Goal: Check status: Check status

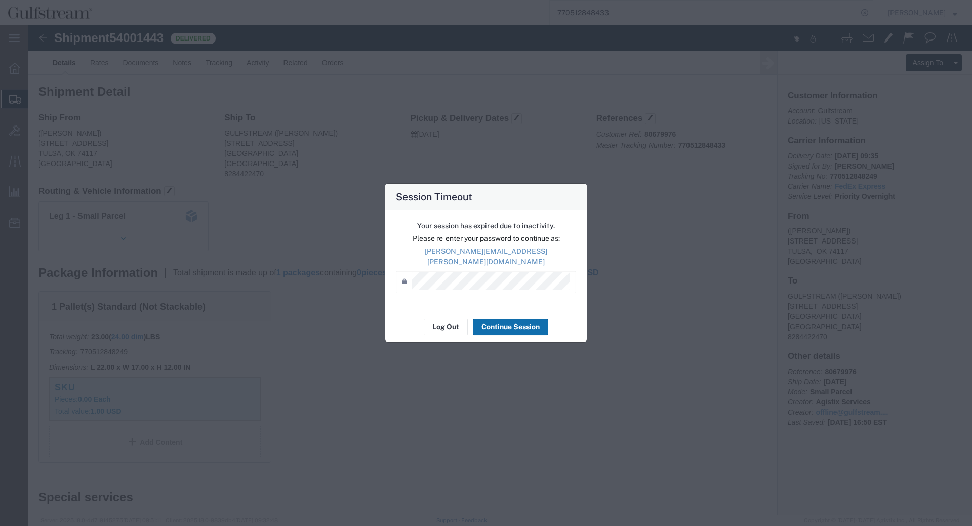
click at [495, 328] on button "Continue Session" at bounding box center [510, 327] width 75 height 16
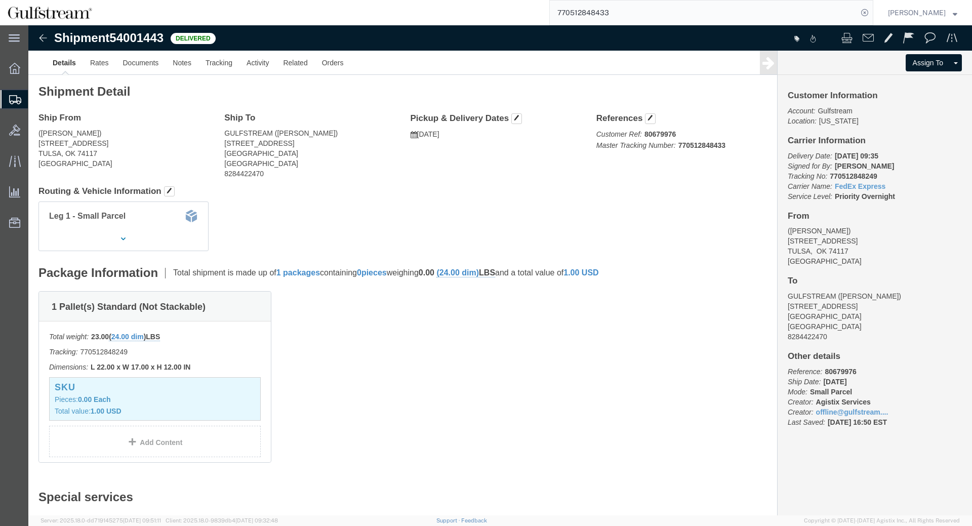
click at [599, 13] on input "770512848433" at bounding box center [704, 13] width 308 height 24
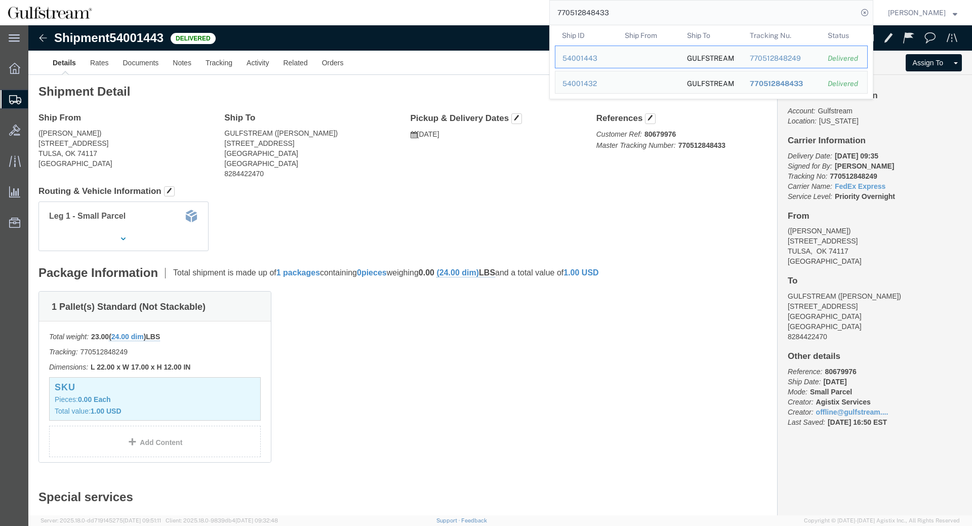
click at [599, 13] on input "770512848433" at bounding box center [704, 13] width 308 height 24
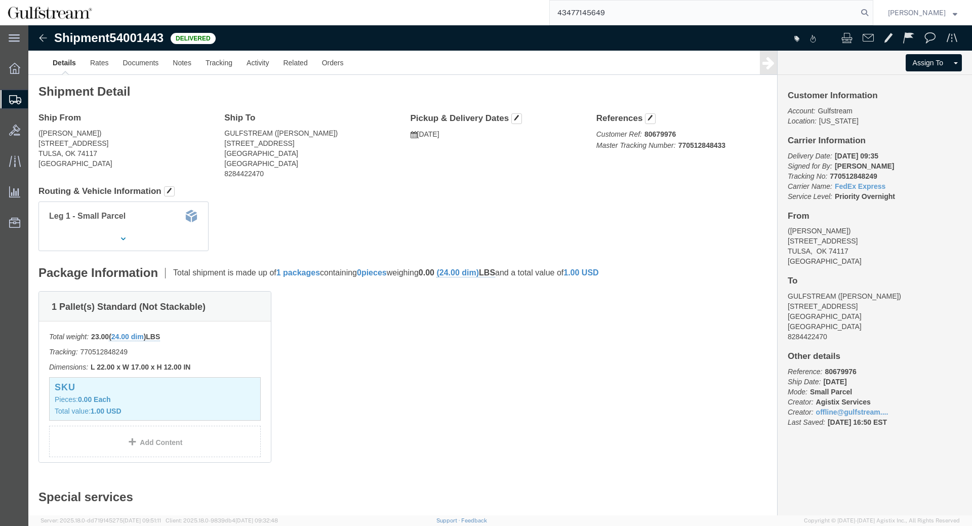
type input "43477145649"
click at [608, 10] on input "43477145649" at bounding box center [704, 13] width 308 height 24
click at [659, 10] on input "search" at bounding box center [704, 13] width 308 height 24
paste input "434771845649"
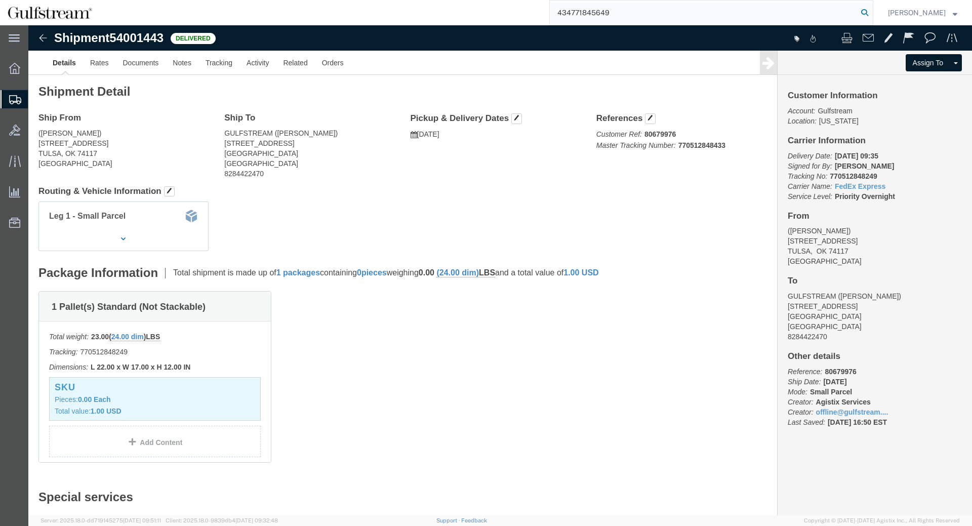
type input "434771845649"
click at [867, 10] on icon at bounding box center [865, 13] width 14 height 14
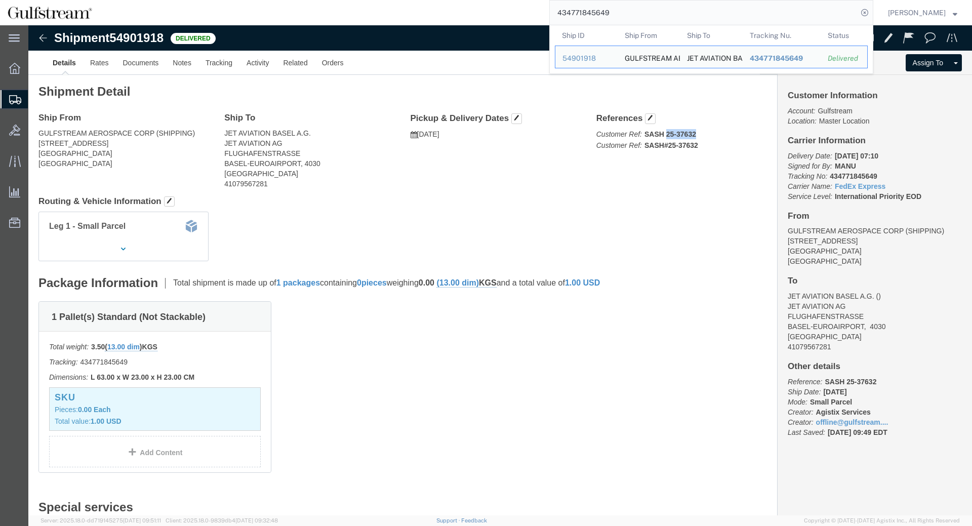
drag, startPoint x: 638, startPoint y: 110, endPoint x: 666, endPoint y: 109, distance: 27.9
click b "SASH 25-37632"
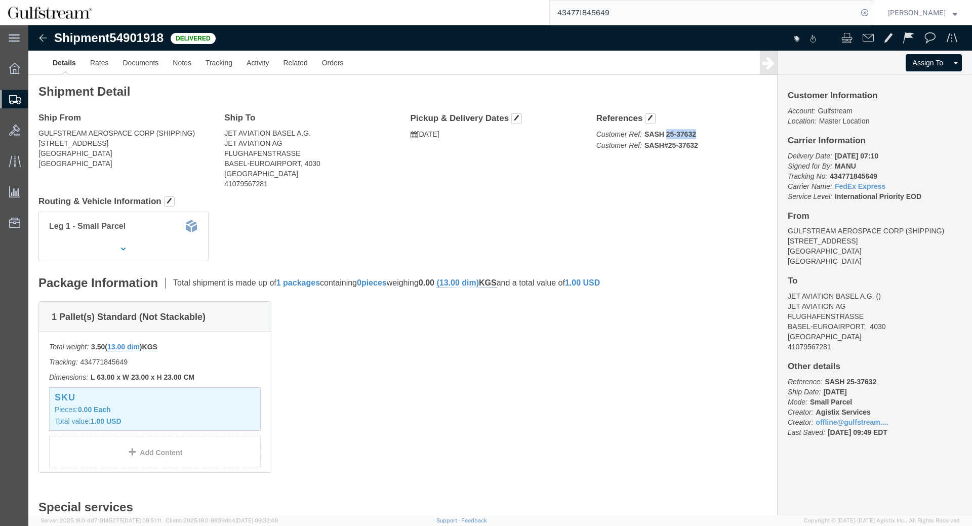
copy b "25-37632"
click b "SASH 25-37632"
copy b "37632"
